Goal: Task Accomplishment & Management: Manage account settings

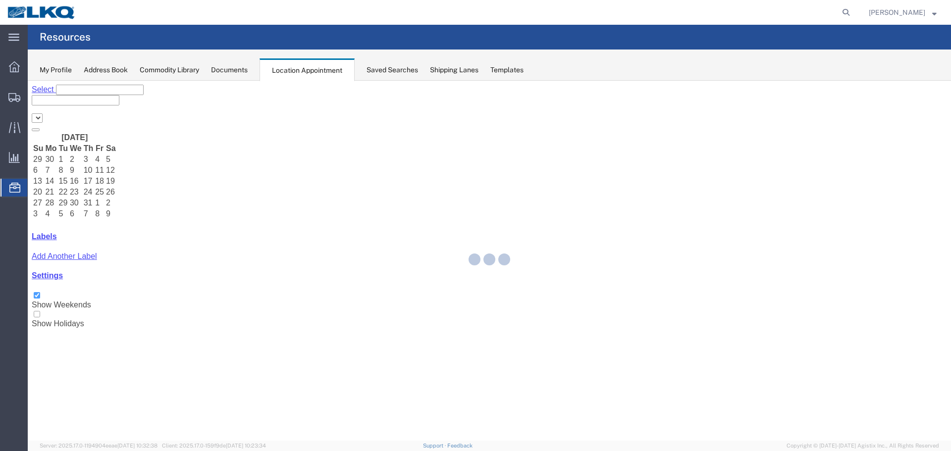
select select "28018"
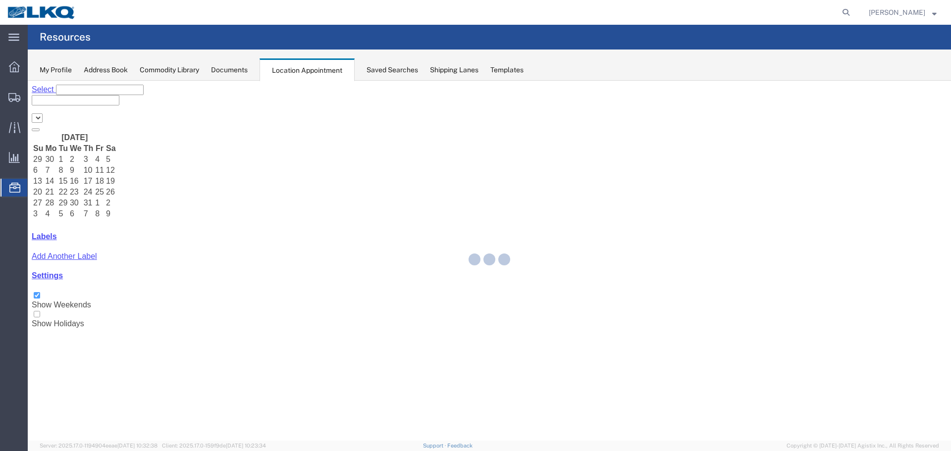
select select "28018"
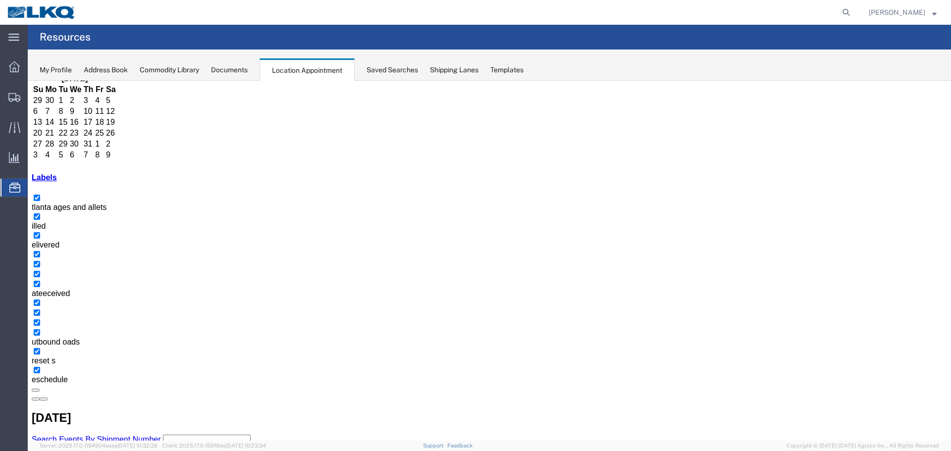
scroll to position [63, 0]
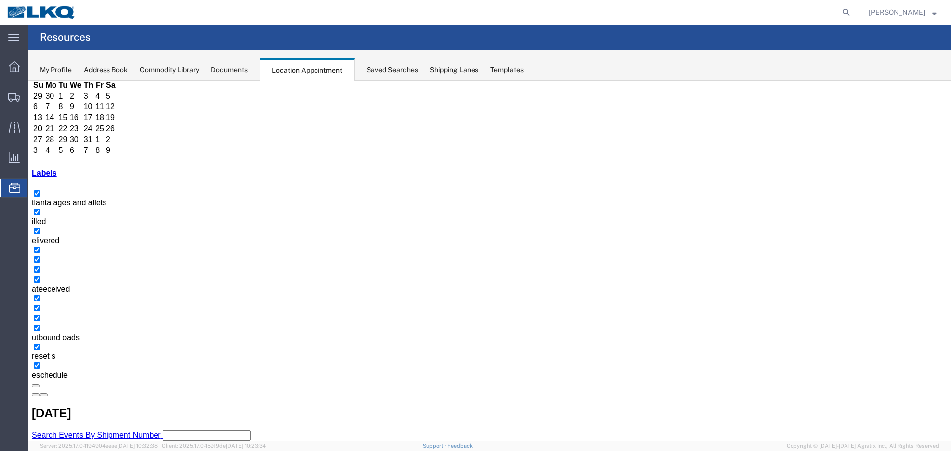
select select "1"
select select "22"
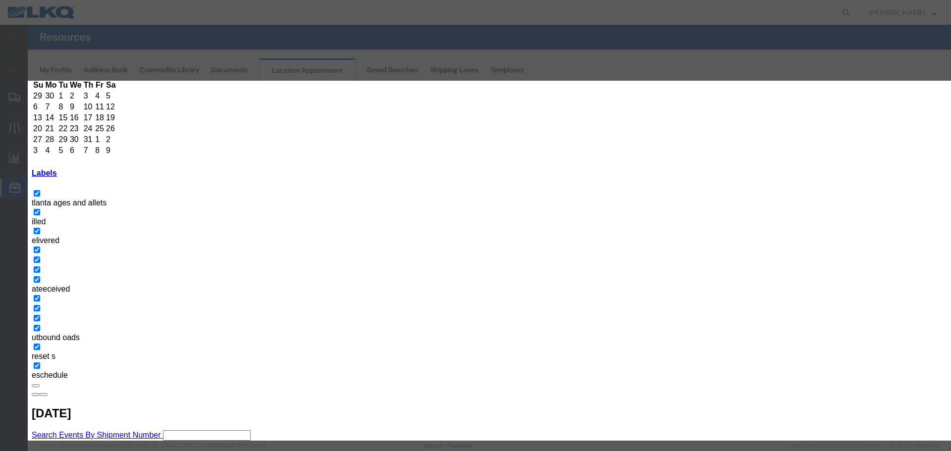
select select
type input "de"
select select "40"
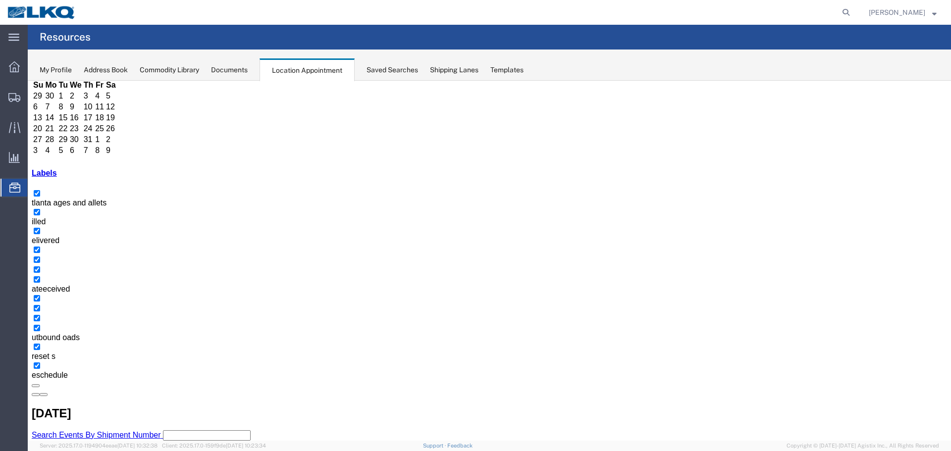
scroll to position [0, 0]
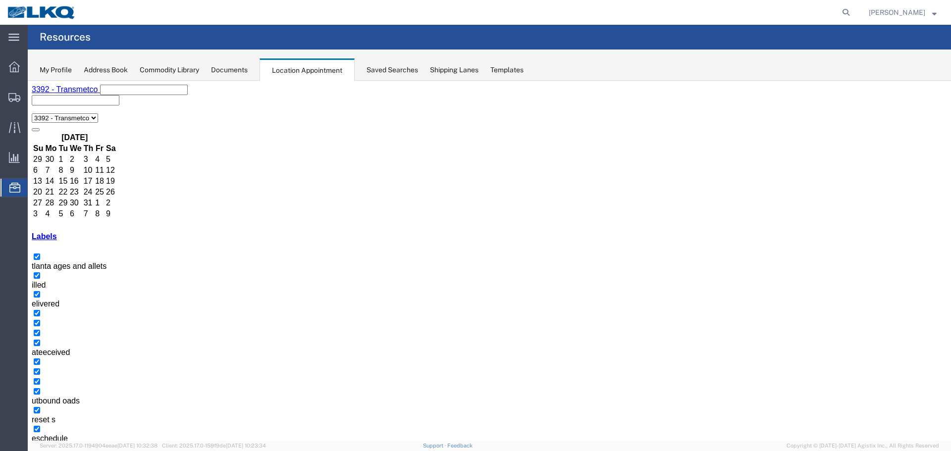
click at [48, 451] on button "button" at bounding box center [44, 458] width 8 height 3
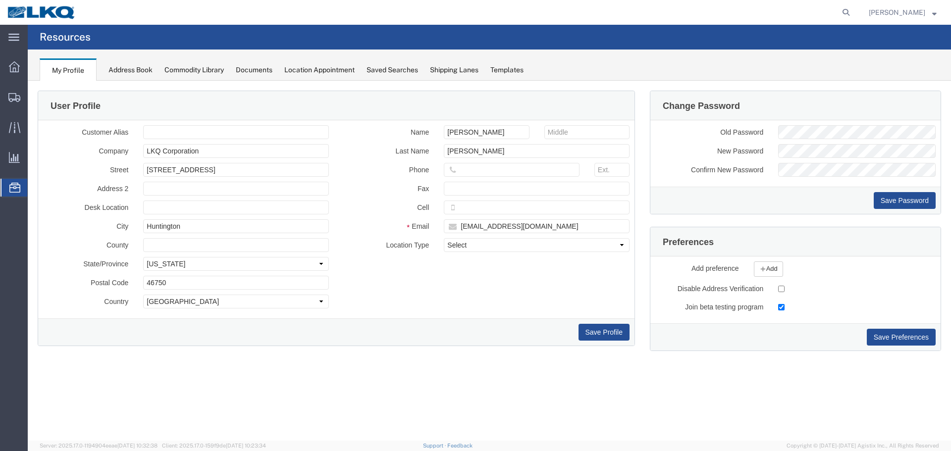
click at [0, 0] on span "Location Appointment" at bounding box center [0, 0] width 0 height 0
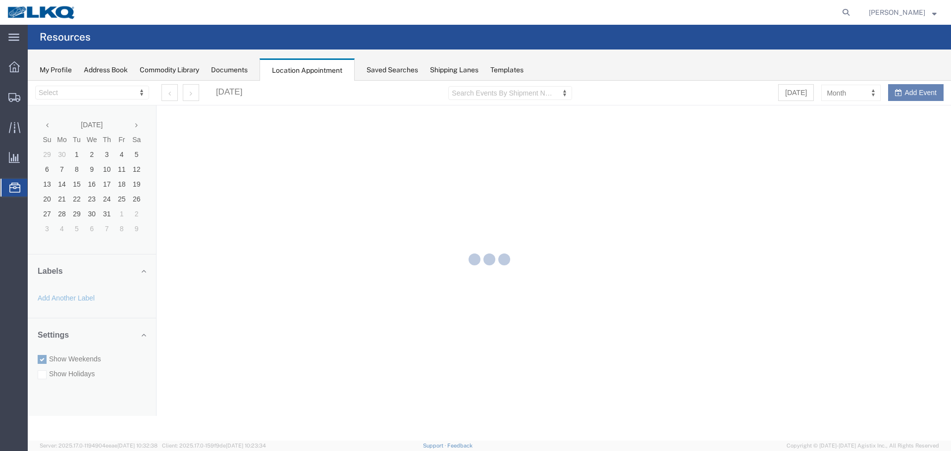
select select "28018"
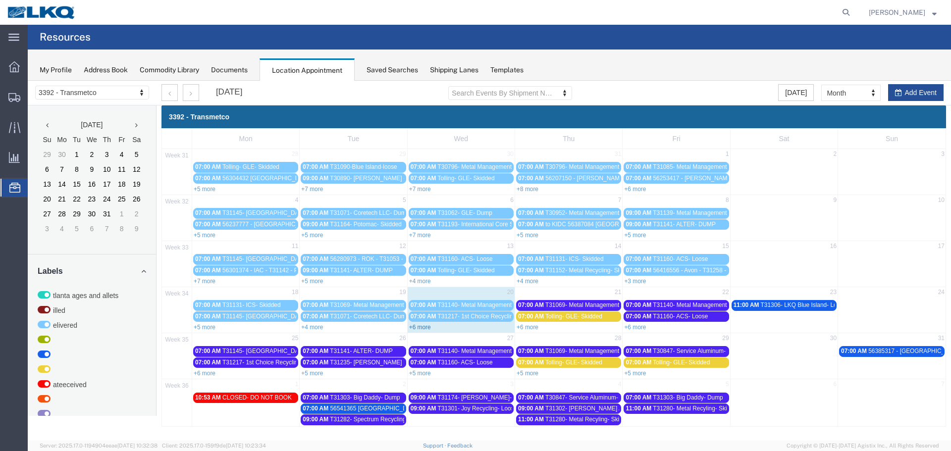
click at [419, 328] on link "+6 more" at bounding box center [420, 327] width 22 height 7
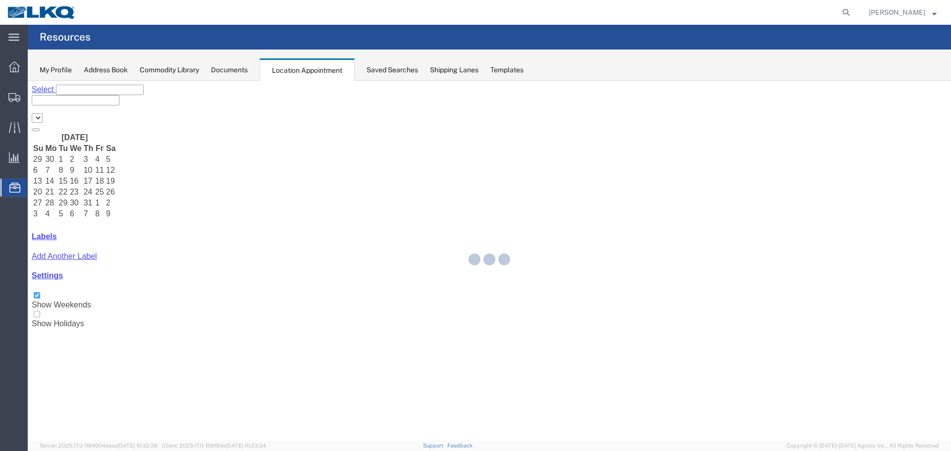
select select "28018"
